Goal: Communication & Community: Answer question/provide support

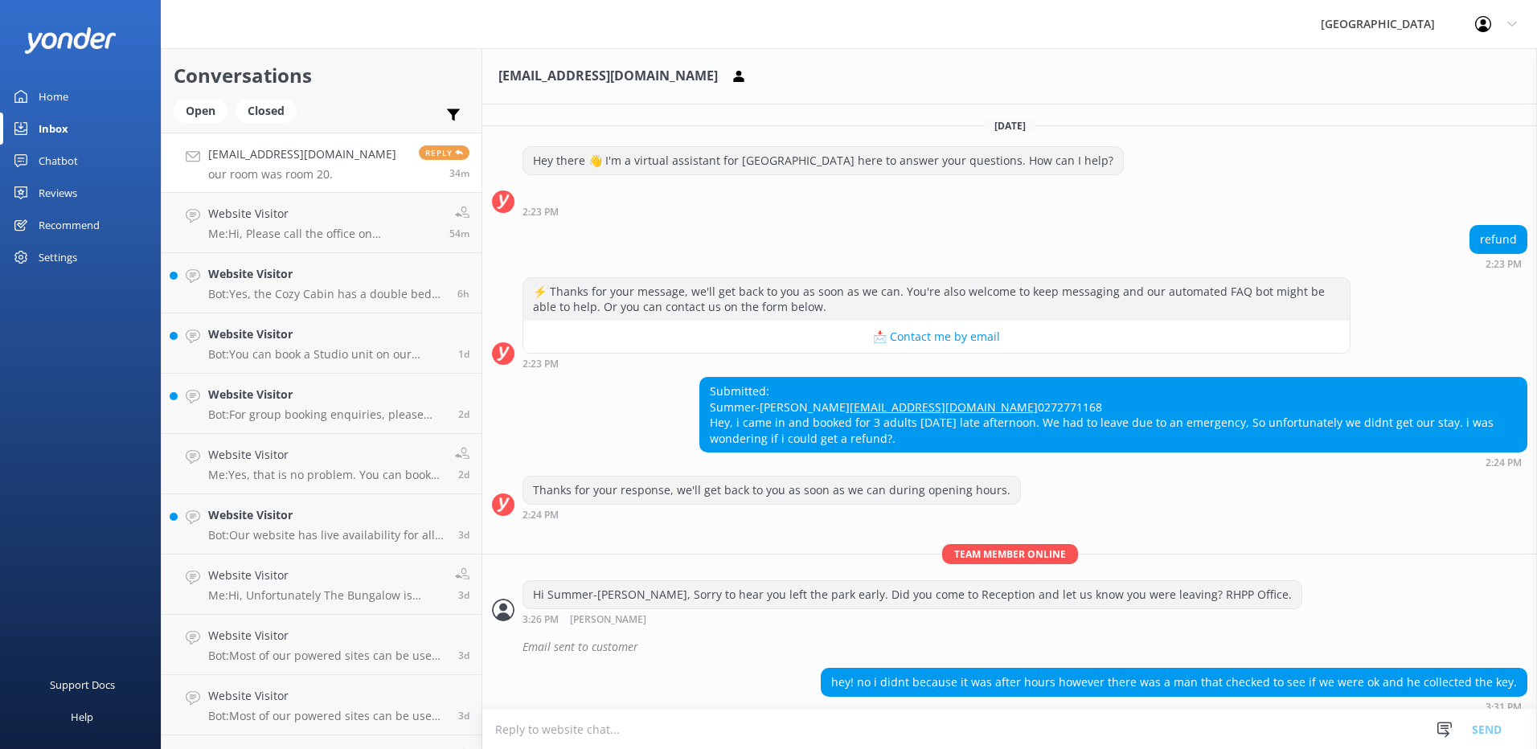
scroll to position [95, 0]
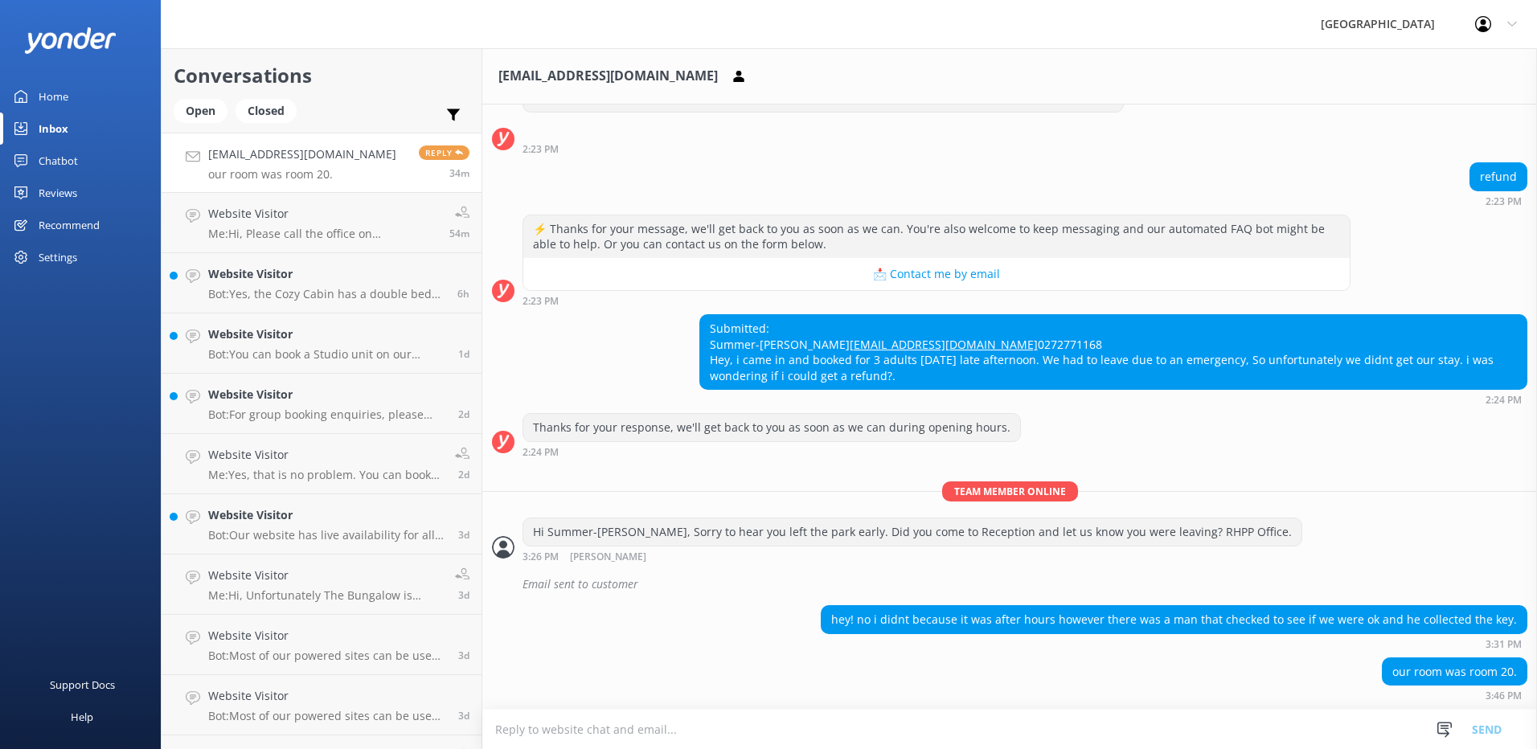
click at [515, 733] on textarea at bounding box center [1009, 729] width 1055 height 39
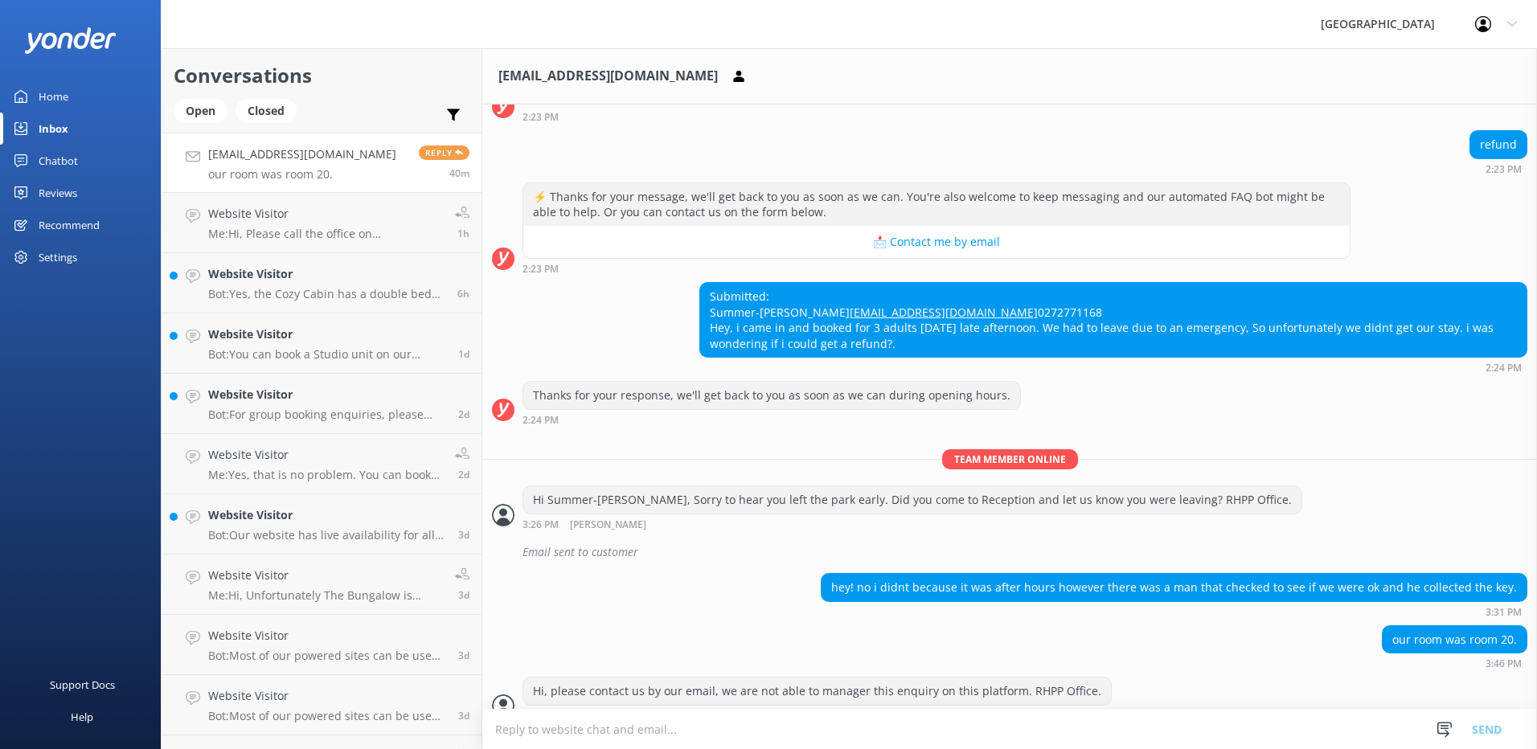
scroll to position [146, 0]
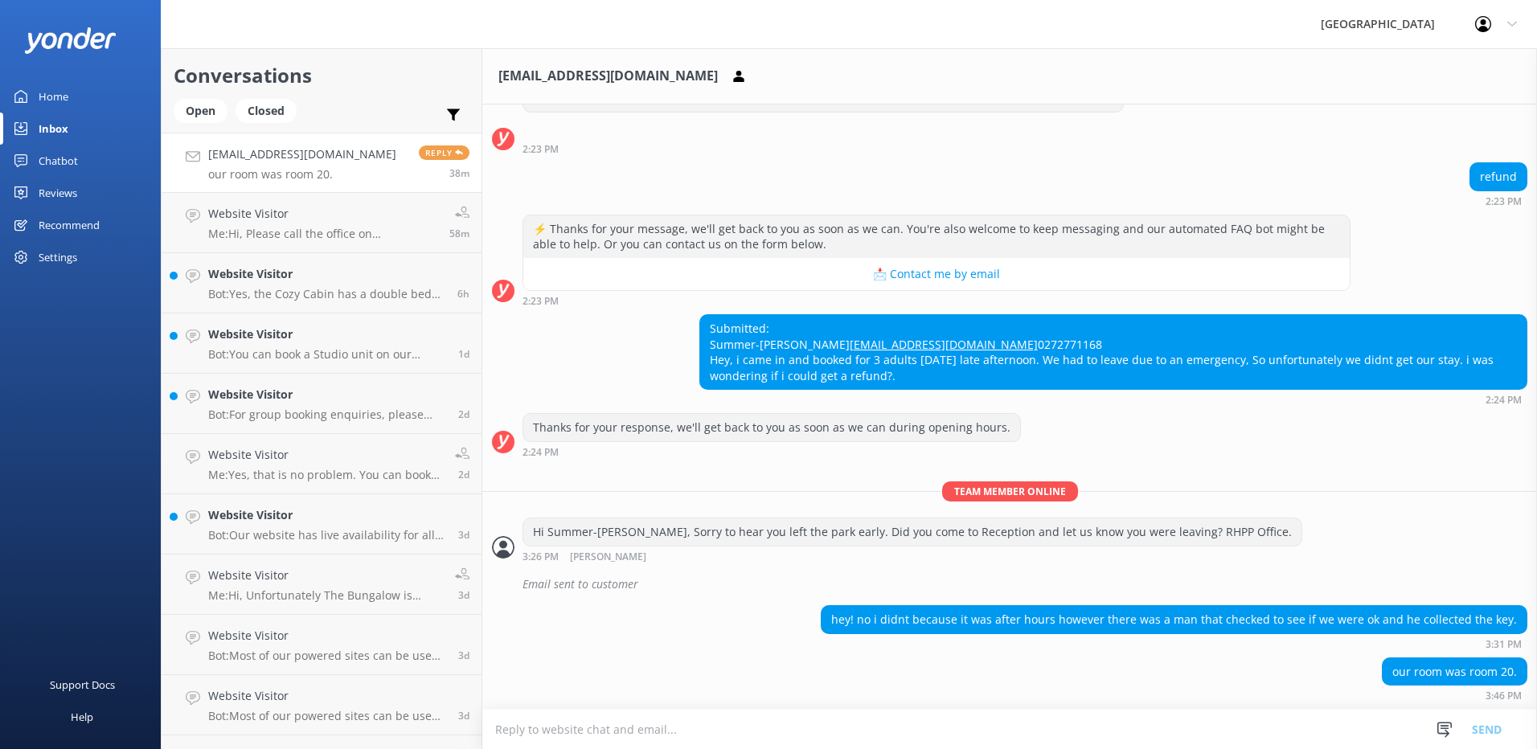
scroll to position [95, 0]
click at [583, 725] on textarea at bounding box center [1009, 729] width 1055 height 39
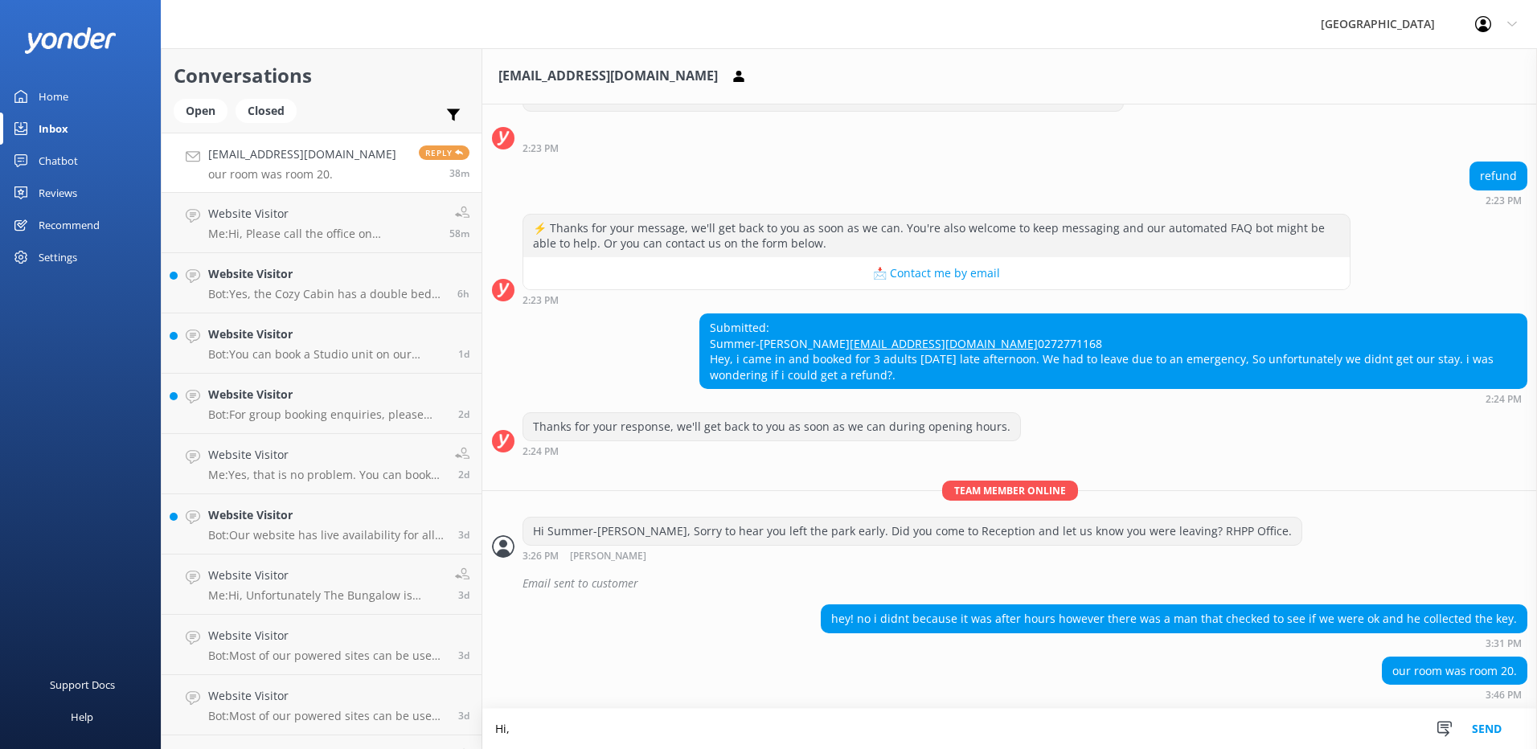
scroll to position [96, 0]
type textarea "Hi, please contact us by our email, we are not able to manager this enquiry on …"
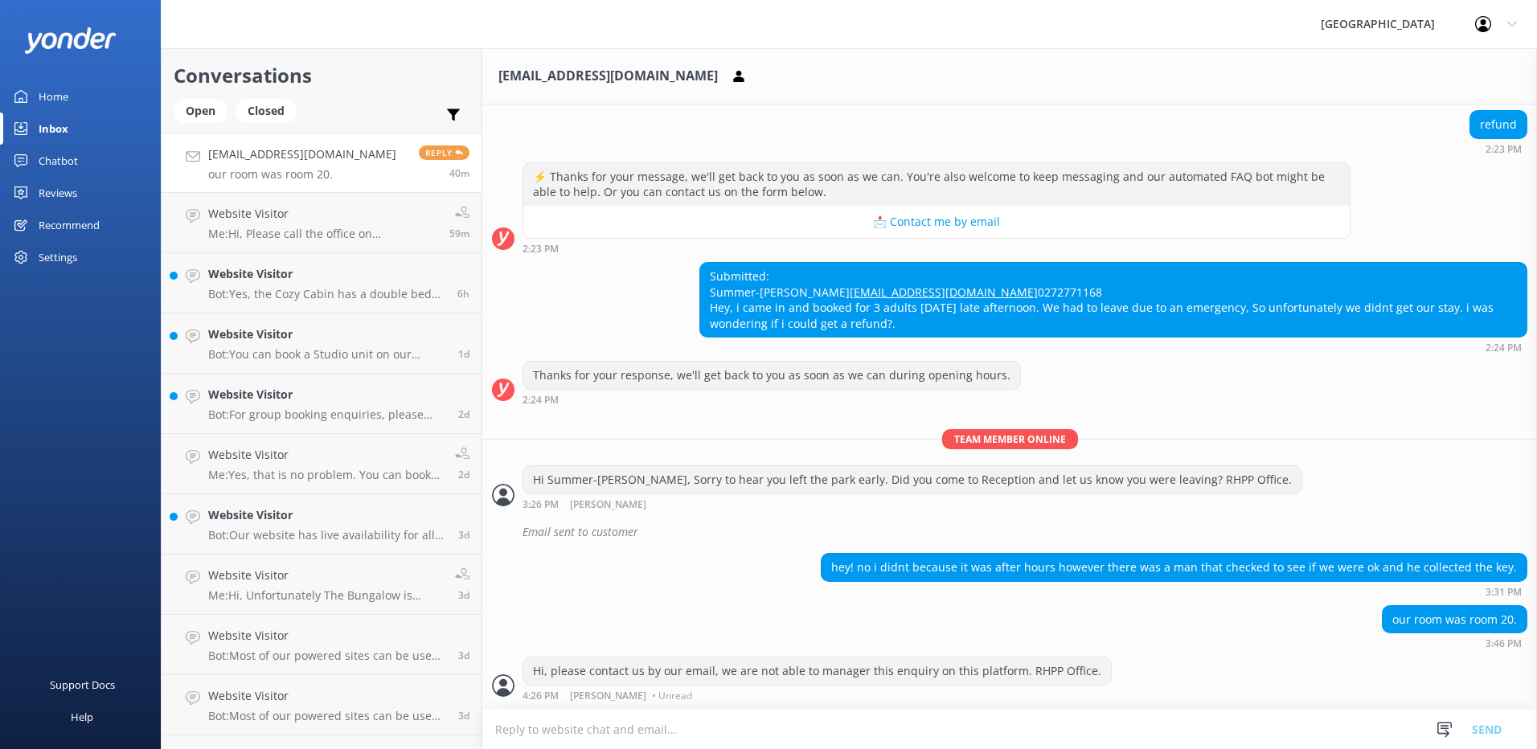
scroll to position [146, 0]
